Goal: Task Accomplishment & Management: Complete application form

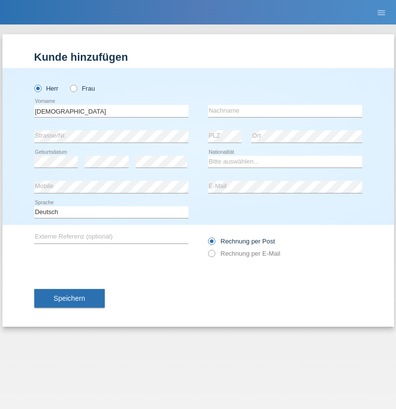
type input "[DEMOGRAPHIC_DATA]"
click at [285, 111] on input "text" at bounding box center [285, 111] width 154 height 12
type input "[PERSON_NAME]"
select select "PT"
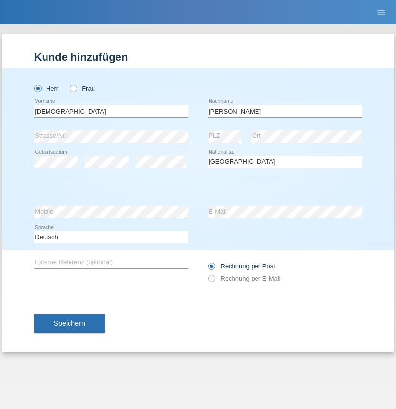
select select "C"
select select "13"
select select "06"
select select "2021"
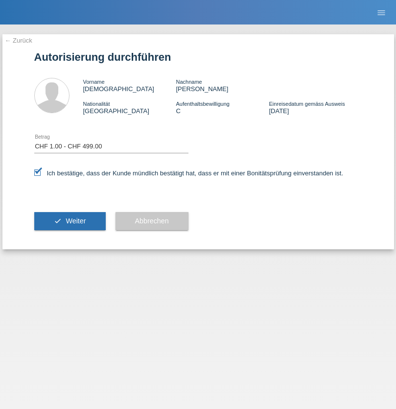
select select "1"
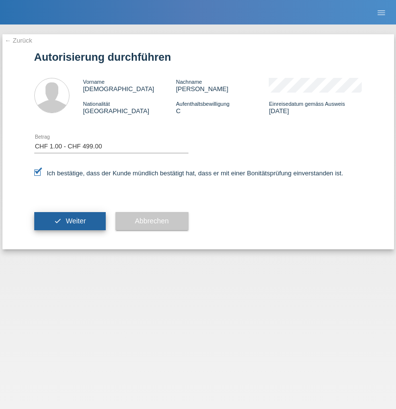
click at [70, 221] on span "Weiter" at bounding box center [76, 221] width 20 height 8
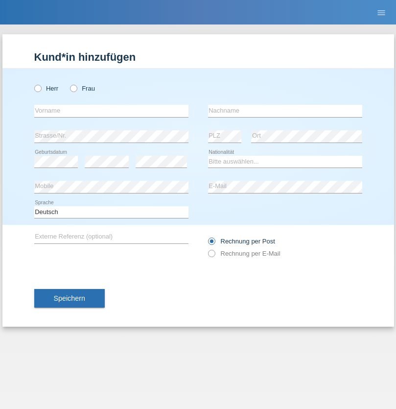
radio input "true"
click at [111, 111] on input "text" at bounding box center [111, 111] width 154 height 12
type input "Mohamed"
click at [285, 111] on input "text" at bounding box center [285, 111] width 154 height 12
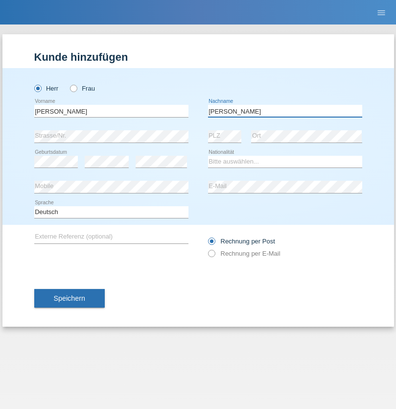
type input "Mohamed"
select select "SY"
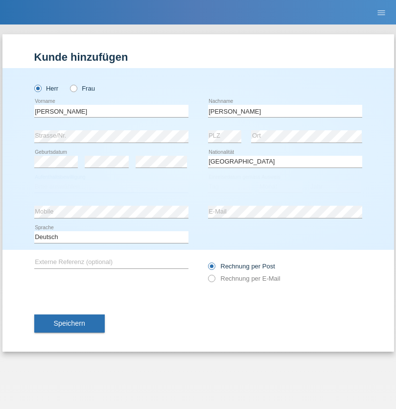
select select "C"
select select "21"
select select "12"
select select "2013"
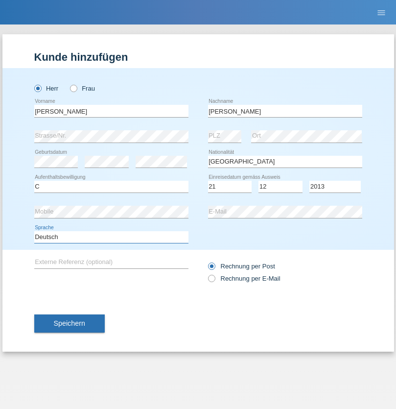
select select "en"
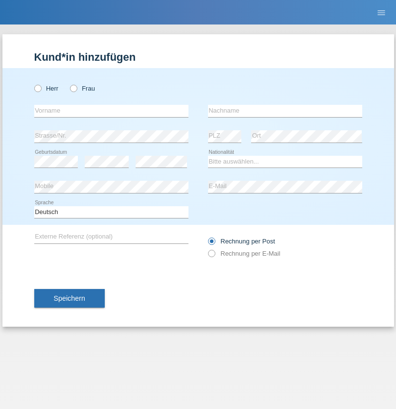
radio input "true"
click at [111, 111] on input "text" at bounding box center [111, 111] width 154 height 12
type input "David"
click at [285, 111] on input "text" at bounding box center [285, 111] width 154 height 12
type input "Senn"
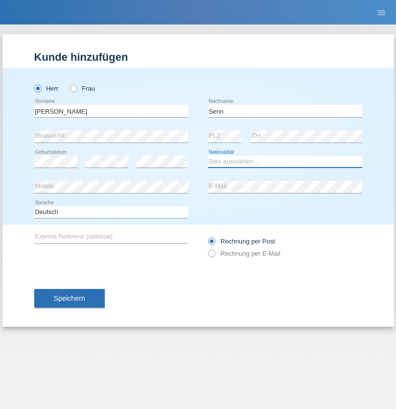
select select "CH"
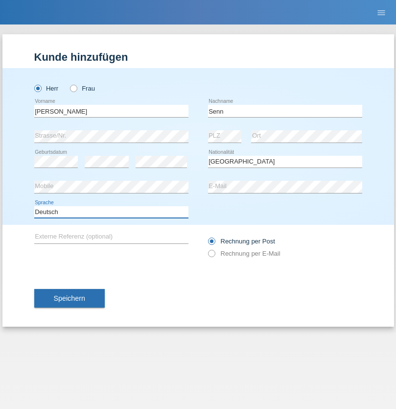
select select "en"
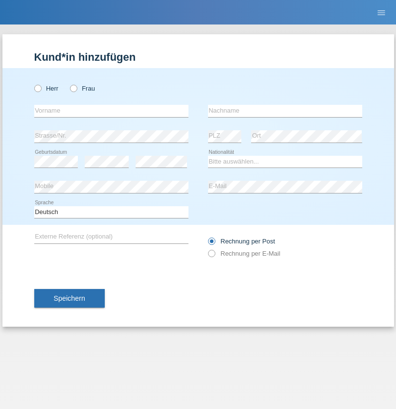
radio input "true"
click at [111, 111] on input "text" at bounding box center [111, 111] width 154 height 12
type input "firat"
click at [285, 111] on input "text" at bounding box center [285, 111] width 154 height 12
type input "kara"
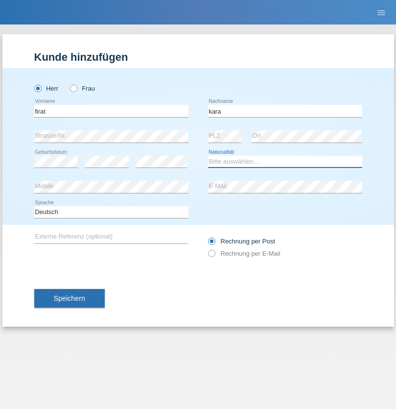
select select "CH"
radio input "true"
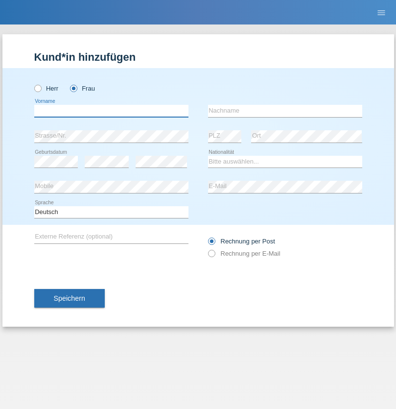
click at [111, 111] on input "text" at bounding box center [111, 111] width 154 height 12
type input "[PERSON_NAME]"
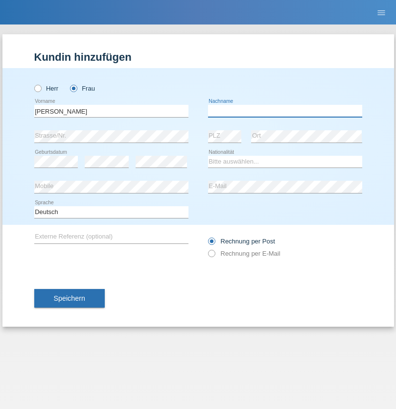
click at [285, 111] on input "text" at bounding box center [285, 111] width 154 height 12
type input "Dössegger"
select select "CH"
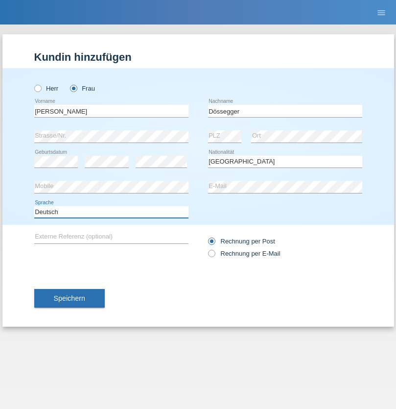
select select "en"
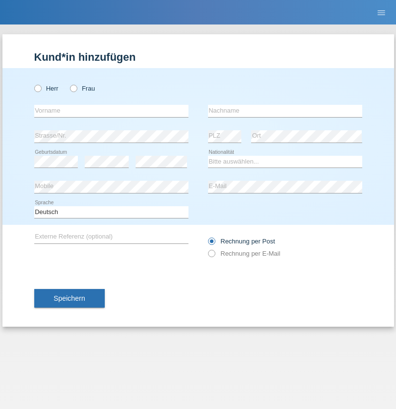
radio input "true"
click at [111, 111] on input "text" at bounding box center [111, 111] width 154 height 12
type input "Senije"
click at [285, 111] on input "text" at bounding box center [285, 111] width 154 height 12
type input "Rama"
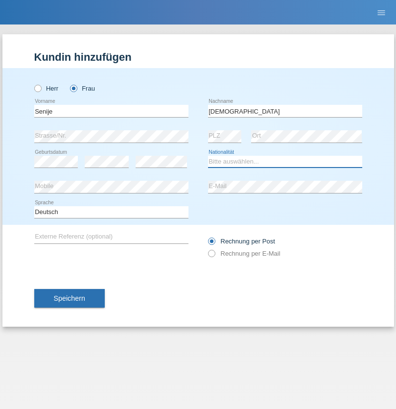
select select "CH"
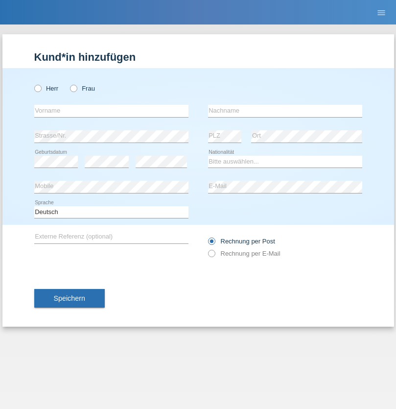
radio input "true"
click at [111, 111] on input "text" at bounding box center [111, 111] width 154 height 12
type input "Andy"
click at [285, 111] on input "text" at bounding box center [285, 111] width 154 height 12
type input "Priestley"
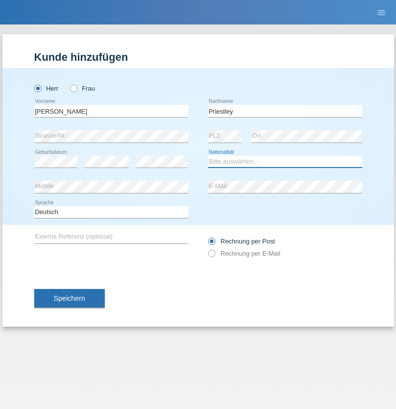
select select "CH"
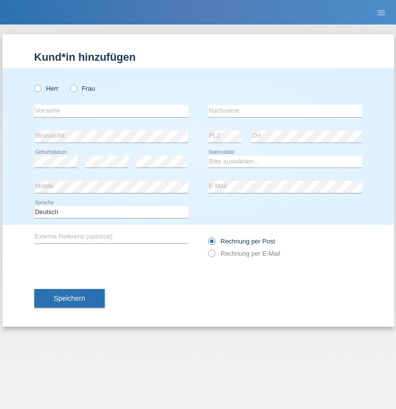
radio input "true"
click at [111, 111] on input "text" at bounding box center [111, 111] width 154 height 12
type input "Francesco"
click at [285, 111] on input "text" at bounding box center [285, 111] width 154 height 12
type input "Fortugno"
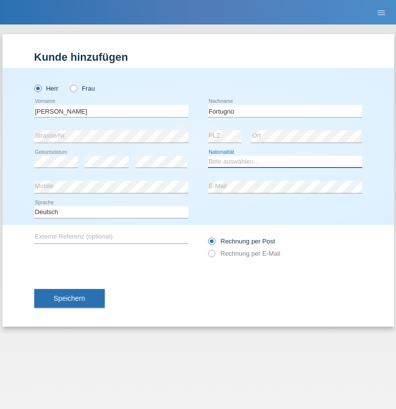
select select "IT"
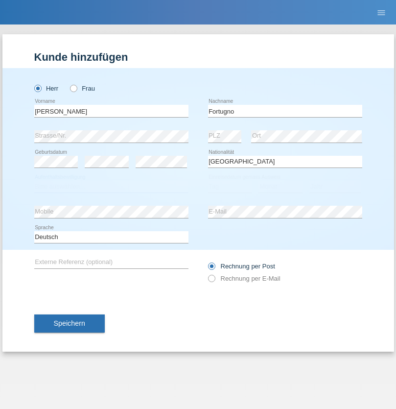
select select "C"
select select "09"
select select "08"
select select "2006"
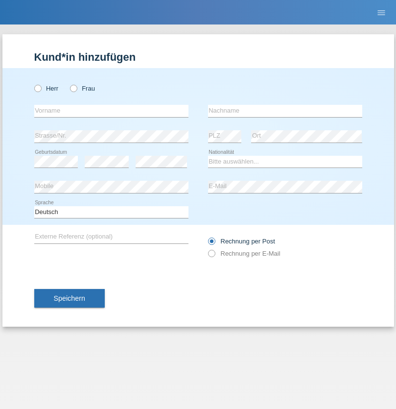
radio input "true"
click at [111, 111] on input "text" at bounding box center [111, 111] width 154 height 12
type input "[PERSON_NAME]"
click at [285, 111] on input "text" at bounding box center [285, 111] width 154 height 12
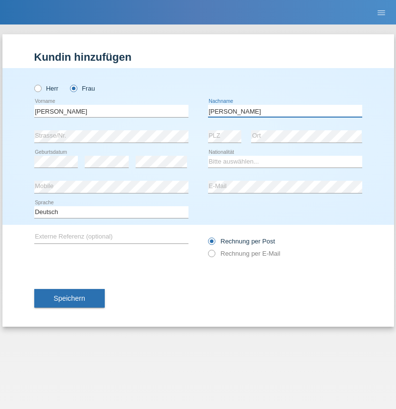
type input "[PERSON_NAME]"
select select "UA"
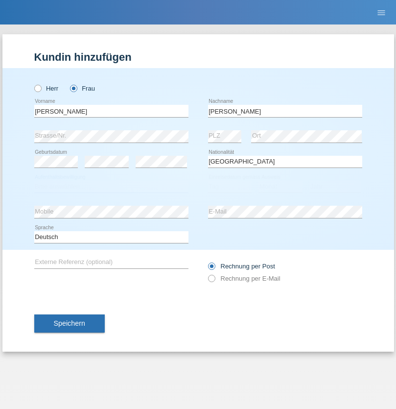
select select "C"
select select "23"
select select "10"
select select "2021"
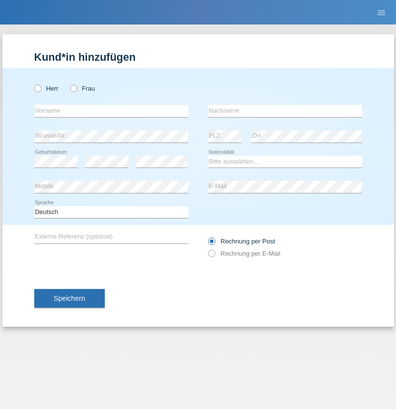
radio input "true"
click at [111, 111] on input "text" at bounding box center [111, 111] width 154 height 12
type input "Nuria"
click at [285, 111] on input "text" at bounding box center [285, 111] width 154 height 12
type input "D'Antino"
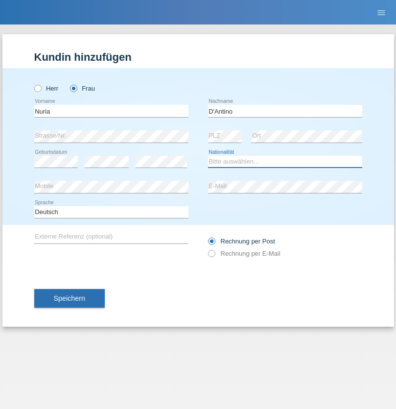
select select "CH"
